Goal: Contribute content: Contribute content

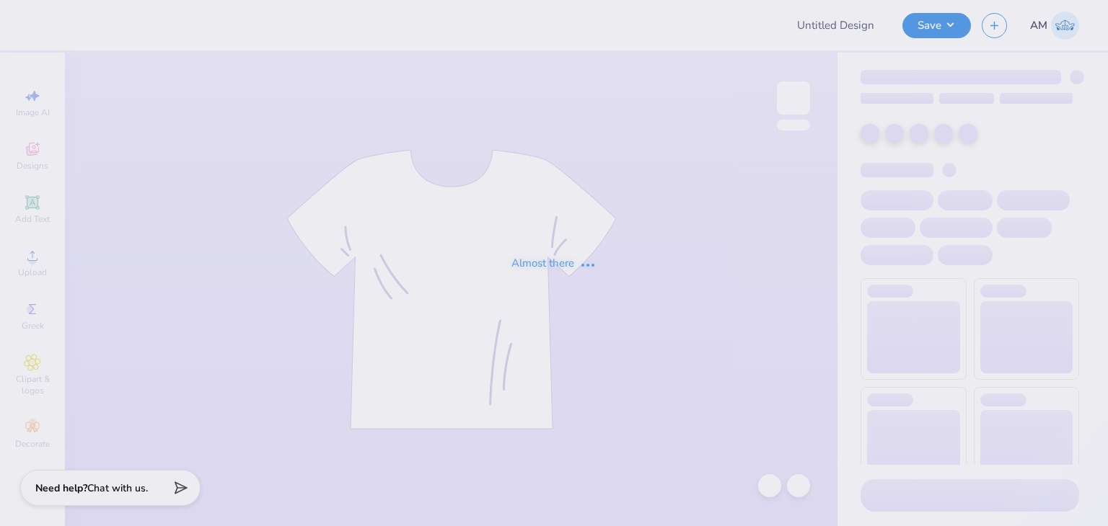
type input "ASCE"
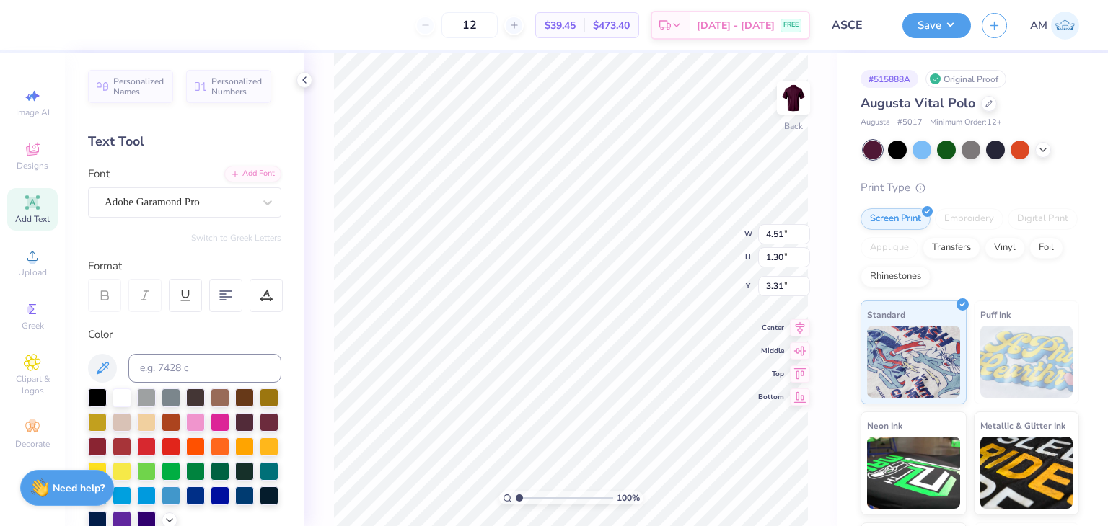
type input "6.57"
type input "0.90"
type input "5.21"
click at [635, 190] on div "Hold “Alt” to see the space between elements." at bounding box center [594, 172] width 153 height 42
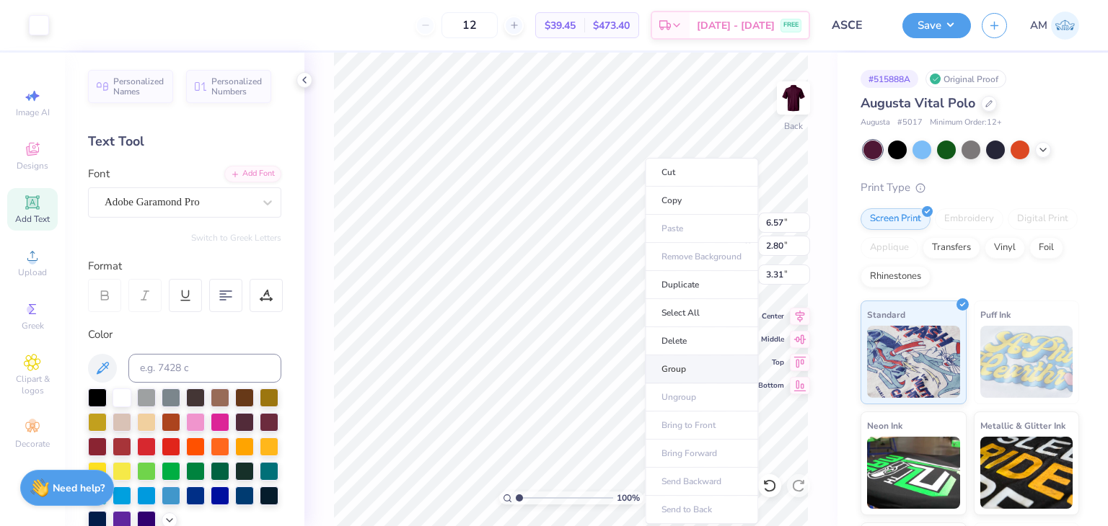
click at [686, 361] on li "Group" at bounding box center [701, 369] width 113 height 28
type input "4.79"
type input "2.04"
type input "3.00"
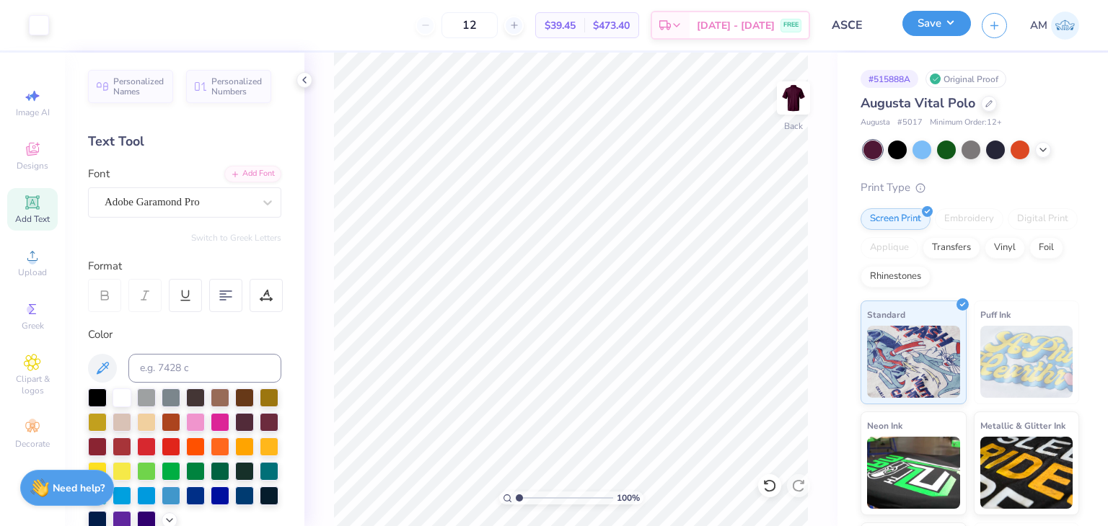
click at [958, 21] on button "Save" at bounding box center [936, 23] width 68 height 25
type input "4.04"
type input "1.72"
click at [927, 20] on button "Save" at bounding box center [936, 23] width 68 height 25
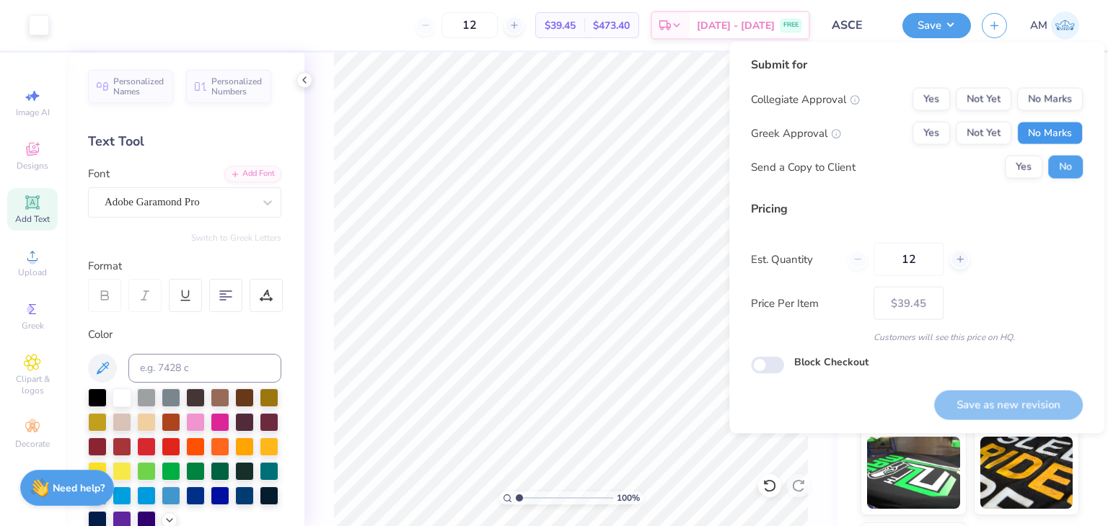
click at [1040, 133] on button "No Marks" at bounding box center [1050, 133] width 66 height 23
click at [1052, 99] on button "No Marks" at bounding box center [1050, 99] width 66 height 23
click at [1028, 399] on button "Save as new revision" at bounding box center [1008, 405] width 149 height 30
type input "$39.45"
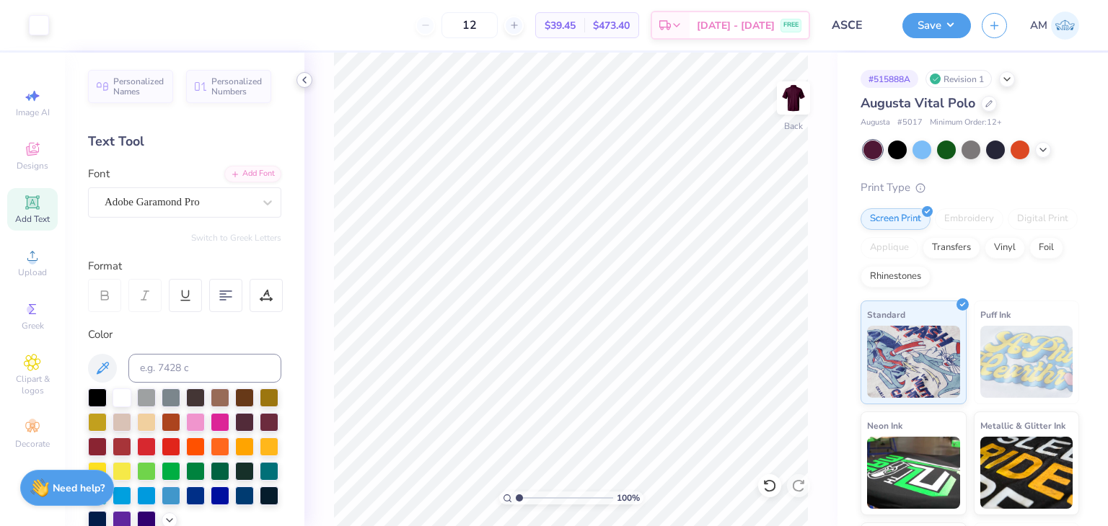
click at [299, 84] on icon at bounding box center [305, 80] width 12 height 12
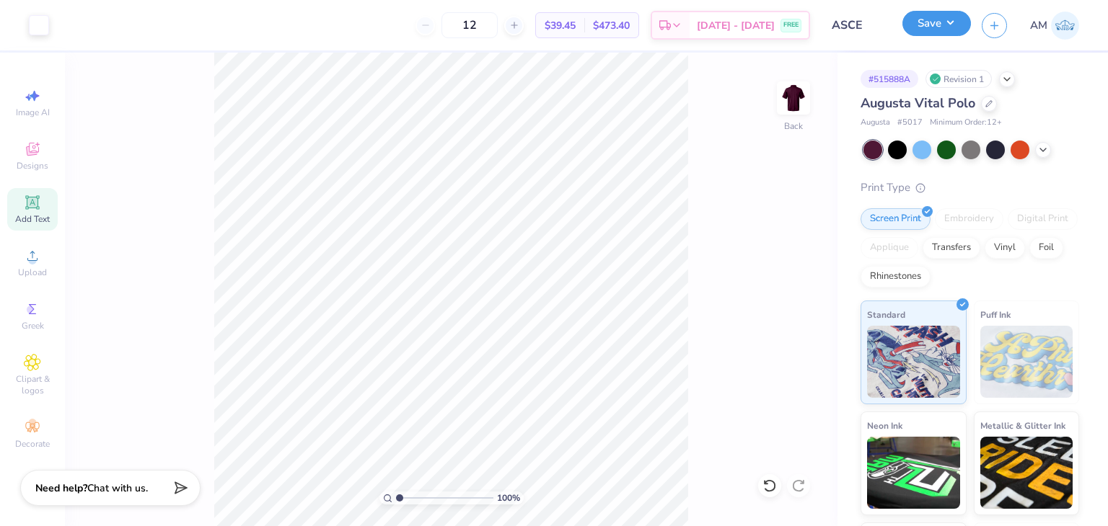
click at [942, 30] on button "Save" at bounding box center [936, 23] width 68 height 25
